Goal: Information Seeking & Learning: Learn about a topic

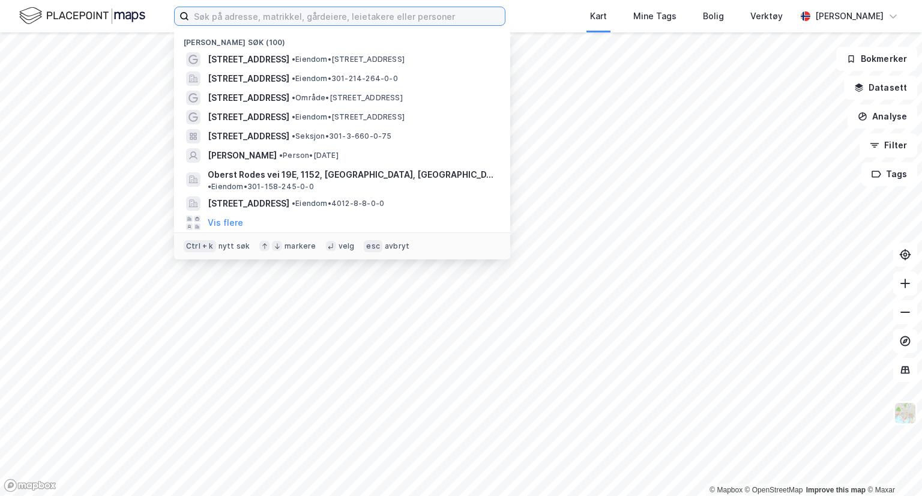
click at [238, 21] on input at bounding box center [347, 16] width 316 height 18
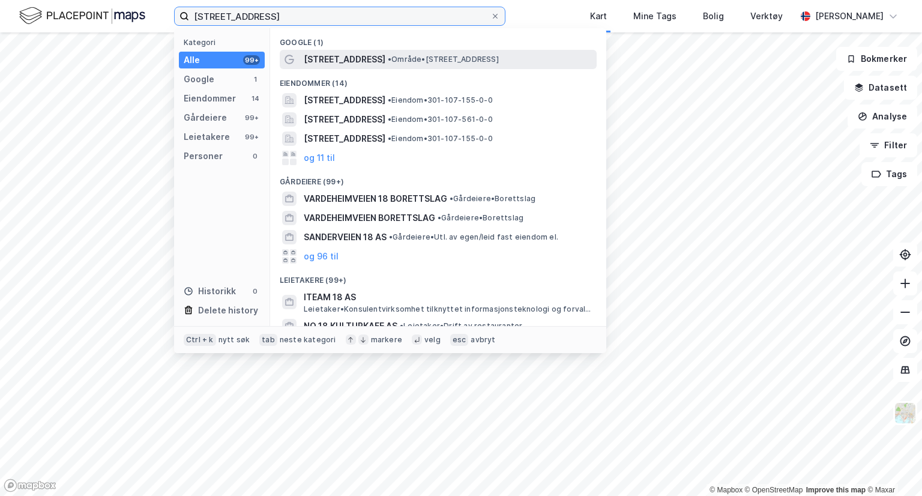
type input "[STREET_ADDRESS]"
click at [479, 61] on span "• Område • [STREET_ADDRESS]" at bounding box center [443, 60] width 111 height 10
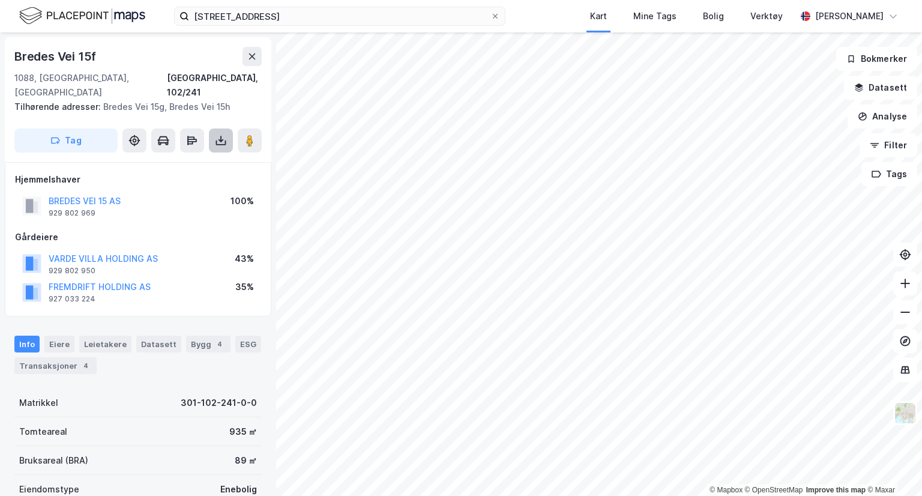
click at [225, 135] on icon at bounding box center [221, 141] width 12 height 12
click at [216, 155] on div "Last ned grunnbok" at bounding box center [169, 164] width 128 height 19
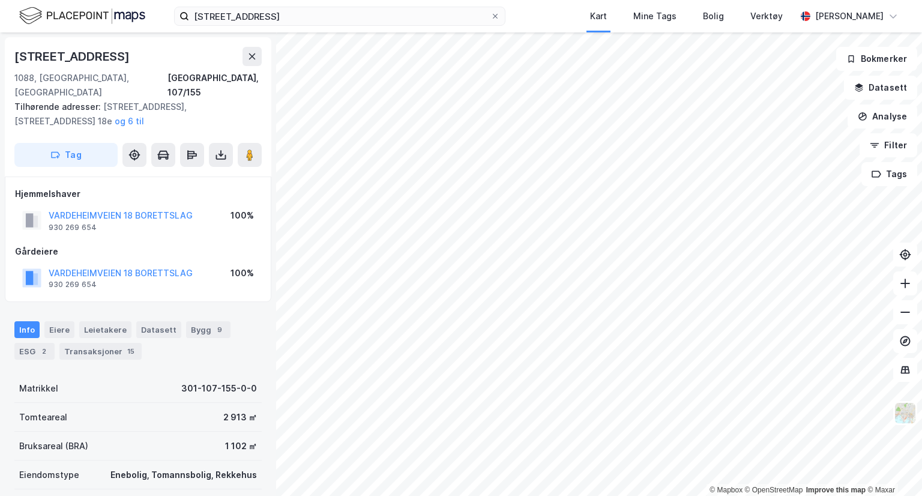
scroll to position [5, 0]
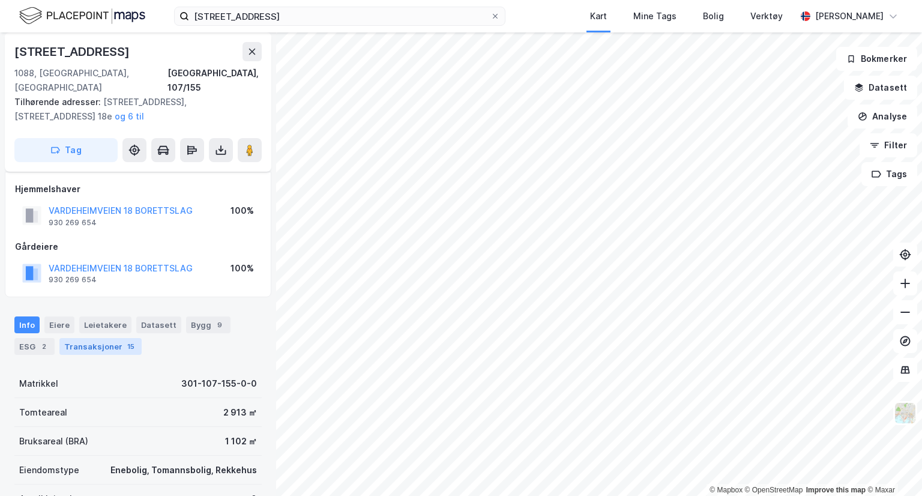
click at [108, 338] on div "Transaksjoner 15" at bounding box center [100, 346] width 82 height 17
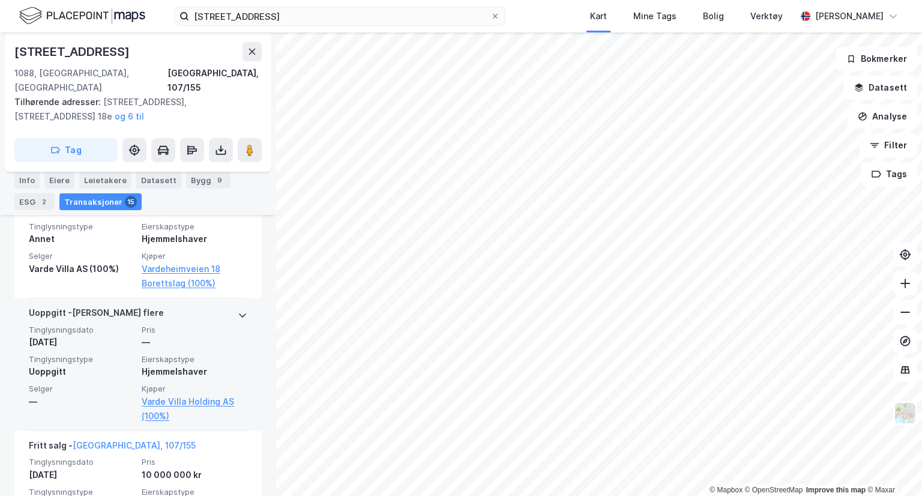
scroll to position [1674, 0]
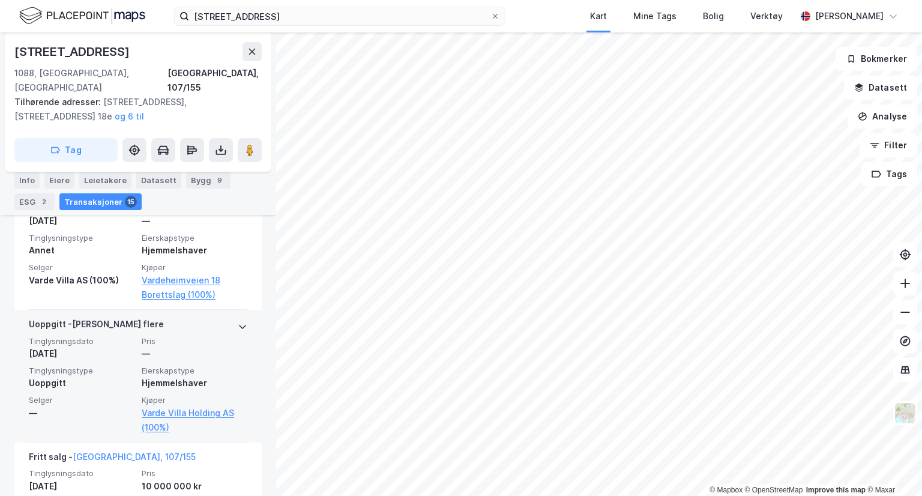
click at [228, 322] on div "Uoppgitt - [PERSON_NAME] flere" at bounding box center [138, 326] width 219 height 19
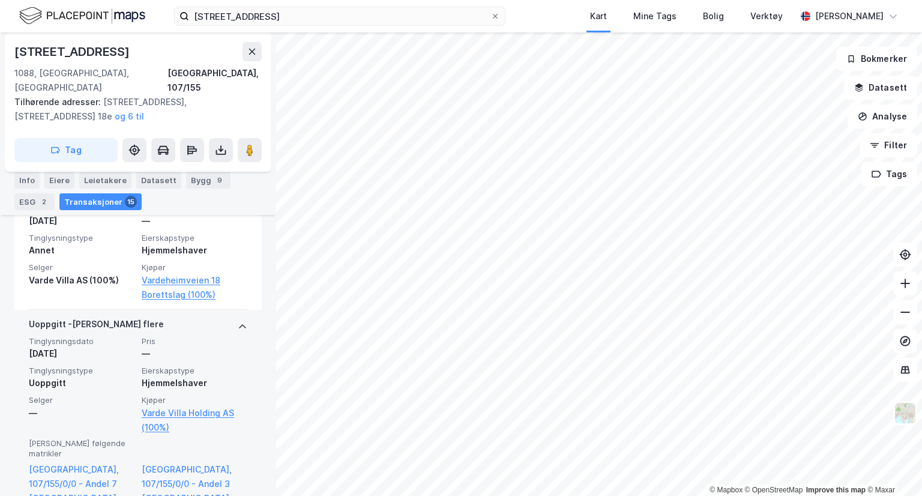
scroll to position [1734, 0]
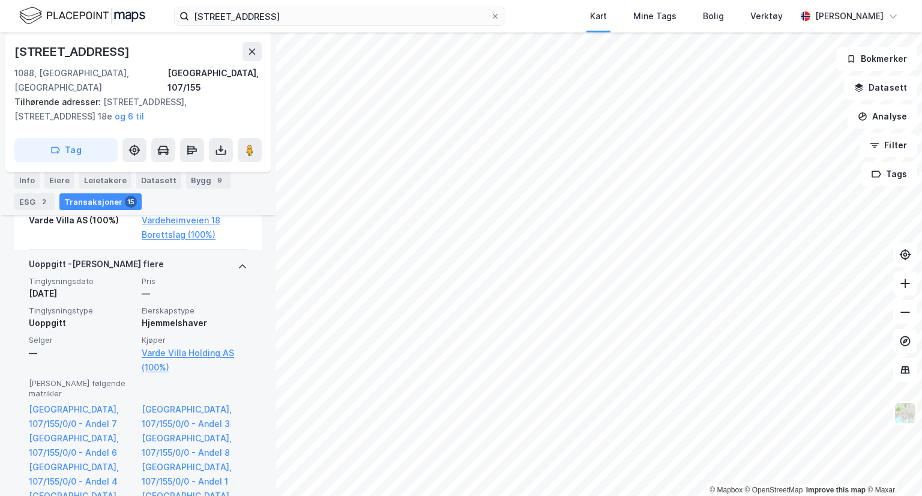
click at [238, 265] on icon at bounding box center [243, 267] width 10 height 10
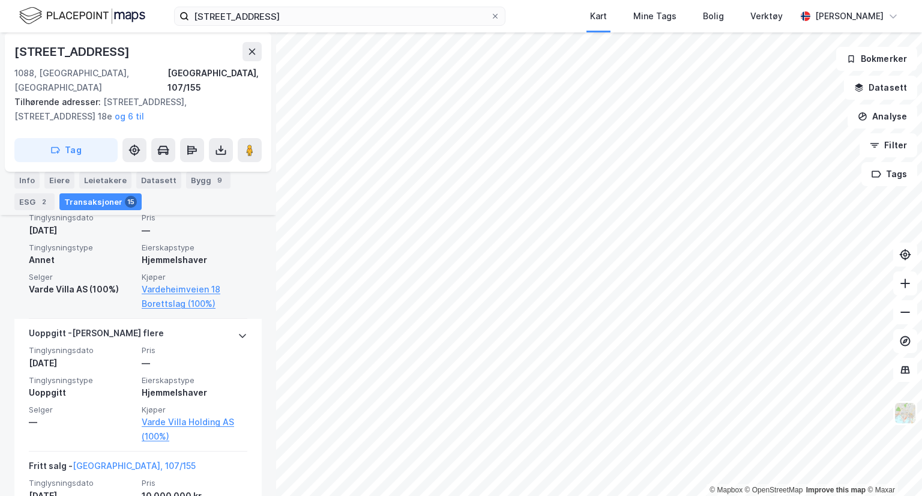
scroll to position [1691, 0]
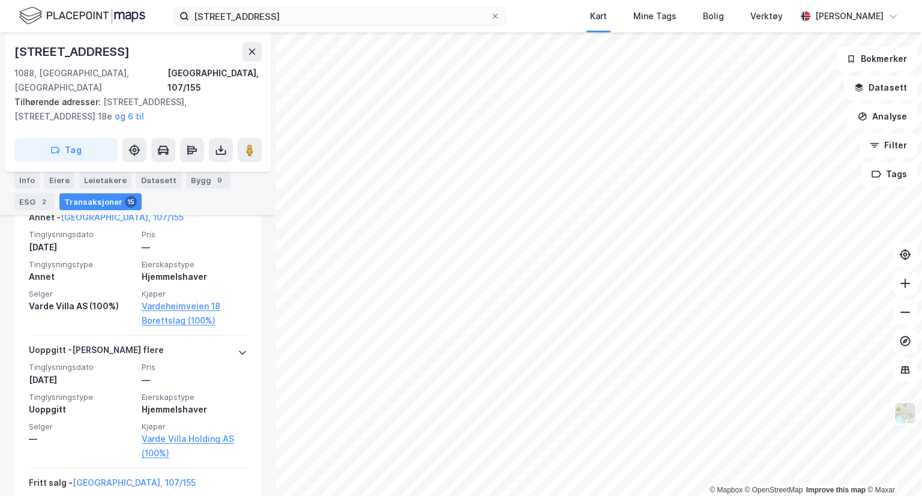
click at [238, 348] on icon at bounding box center [243, 353] width 10 height 10
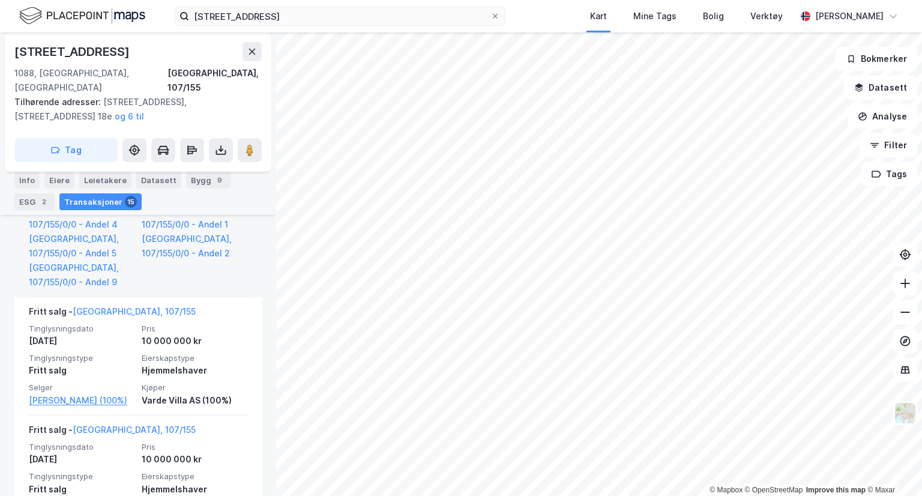
scroll to position [1751, 0]
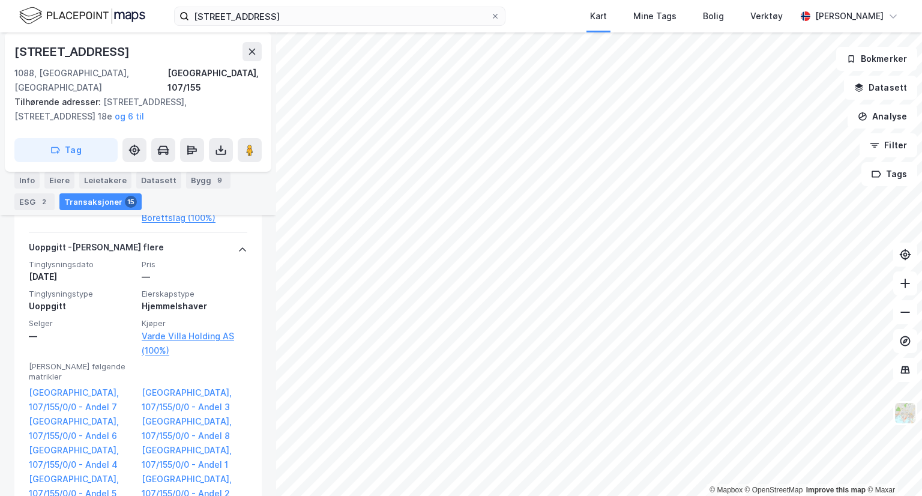
click at [196, 252] on div "Uoppgitt - [PERSON_NAME] flere" at bounding box center [138, 249] width 219 height 19
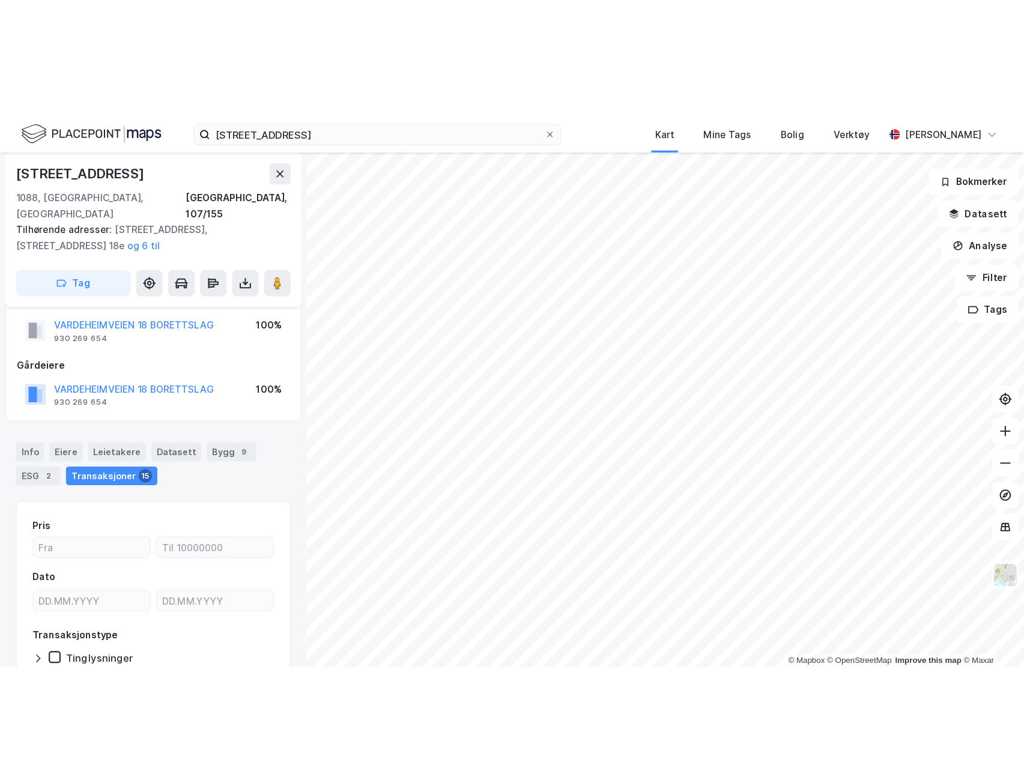
scroll to position [0, 0]
